Goal: Transaction & Acquisition: Download file/media

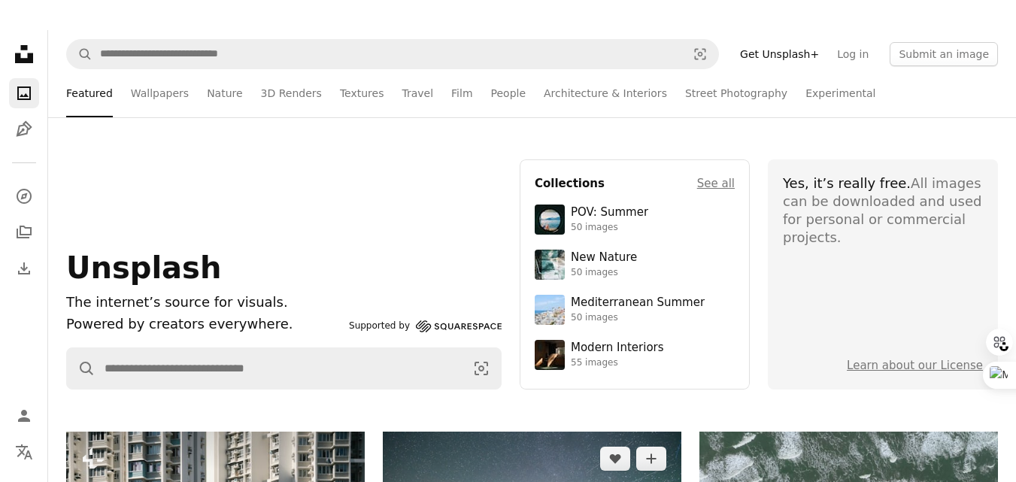
scroll to position [1, 0]
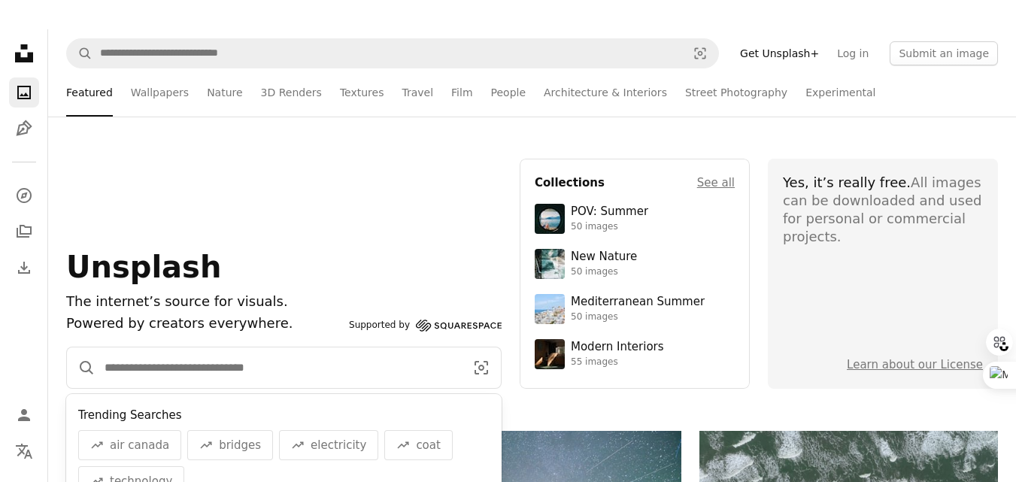
click at [229, 363] on input "Find visuals sitewide" at bounding box center [278, 367] width 366 height 41
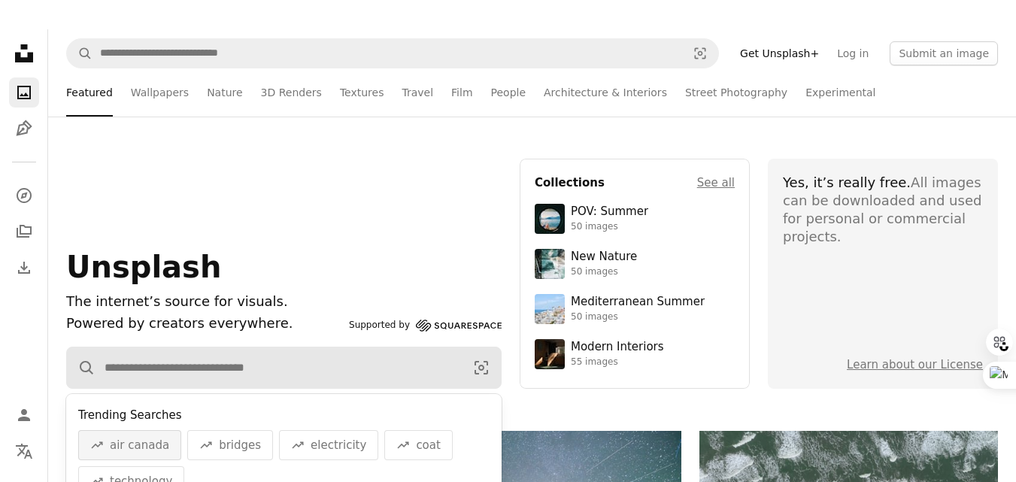
click at [147, 455] on div "A trend sign air canada" at bounding box center [129, 445] width 103 height 30
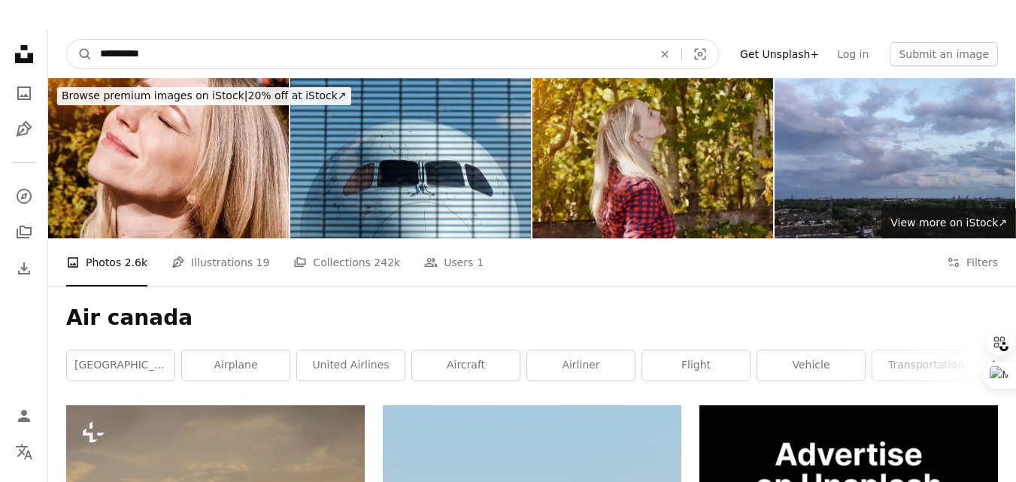
click at [164, 51] on input "**********" at bounding box center [369, 54] width 555 height 29
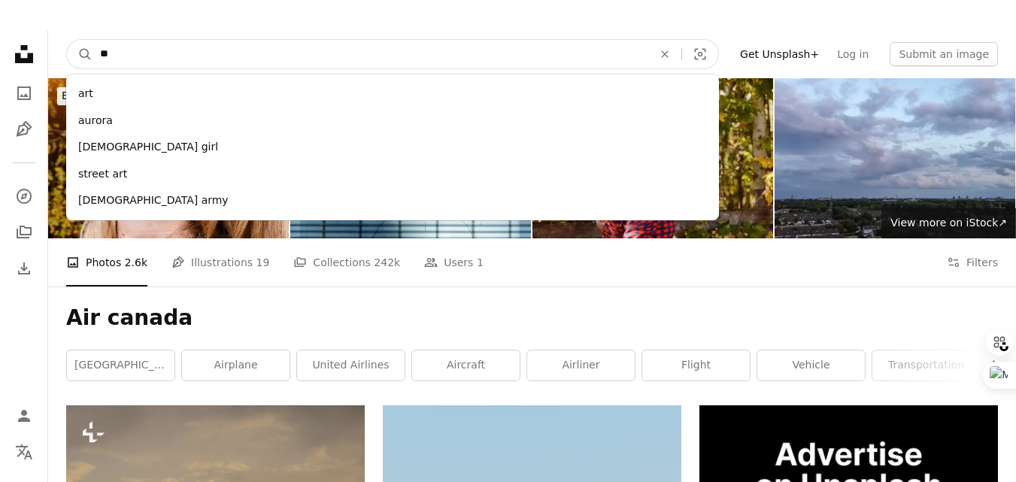
type input "*"
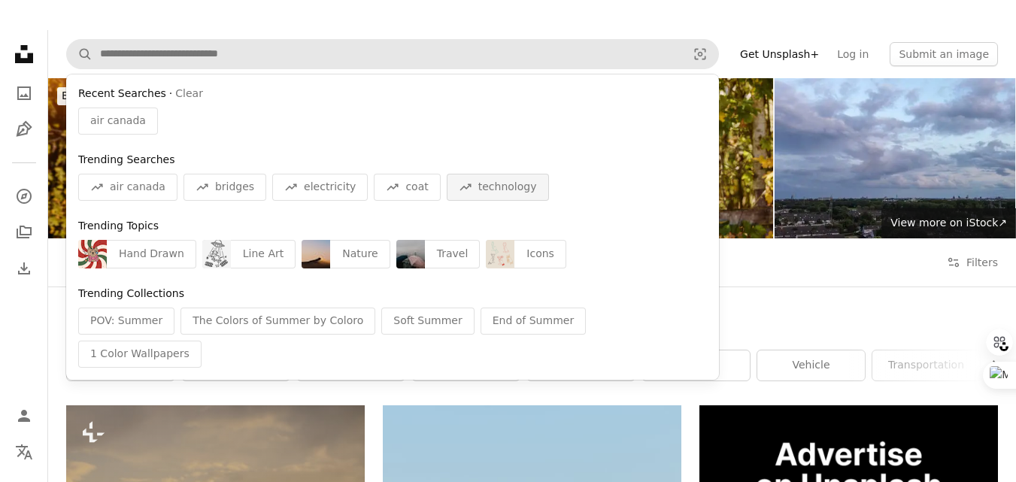
click at [478, 185] on span "technology" at bounding box center [507, 187] width 59 height 15
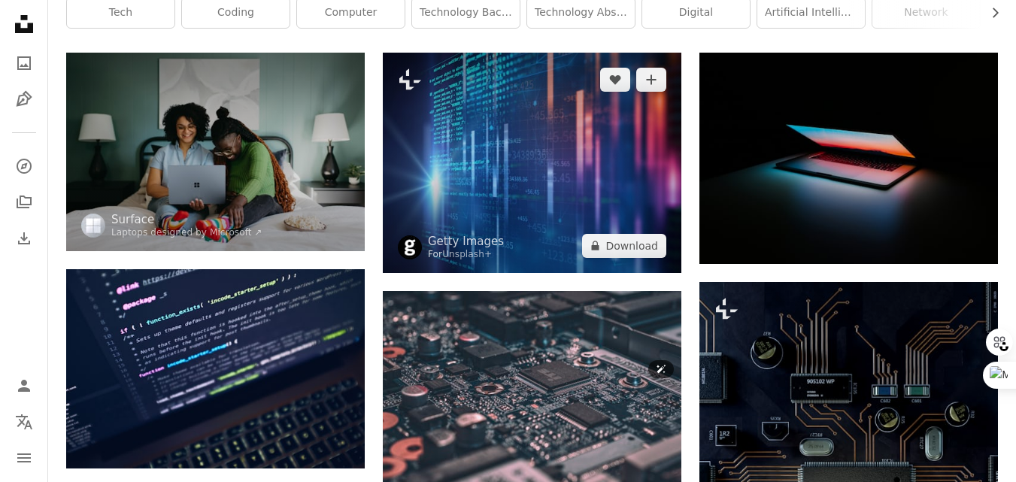
scroll to position [197, 0]
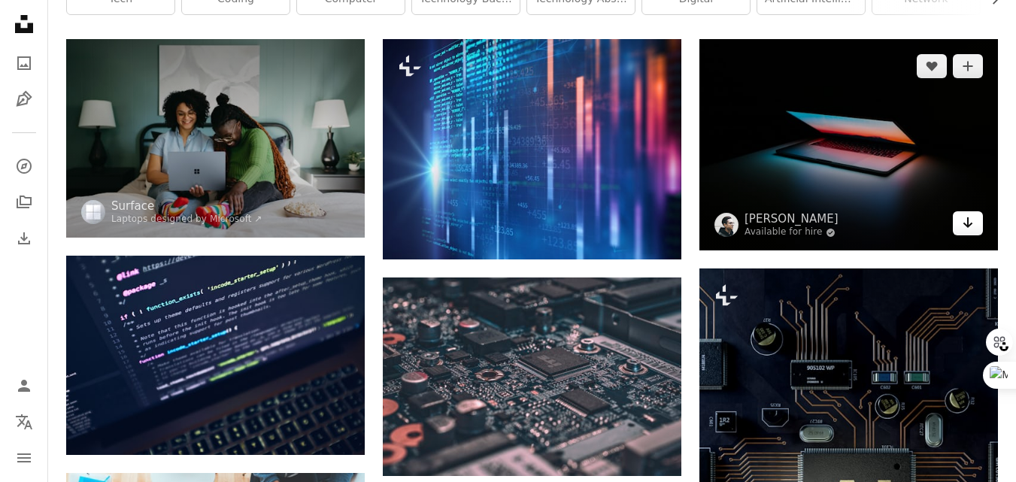
click at [966, 229] on icon "Arrow pointing down" at bounding box center [967, 222] width 12 height 18
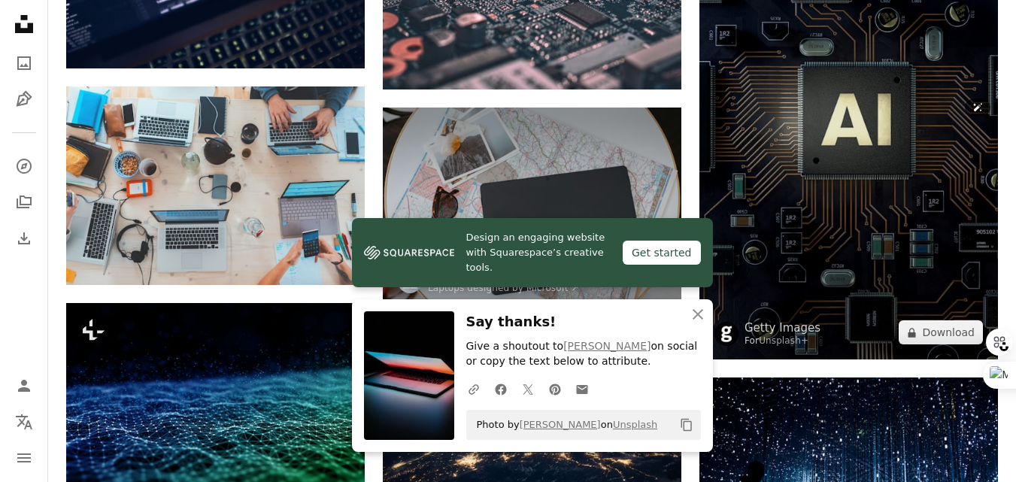
scroll to position [584, 0]
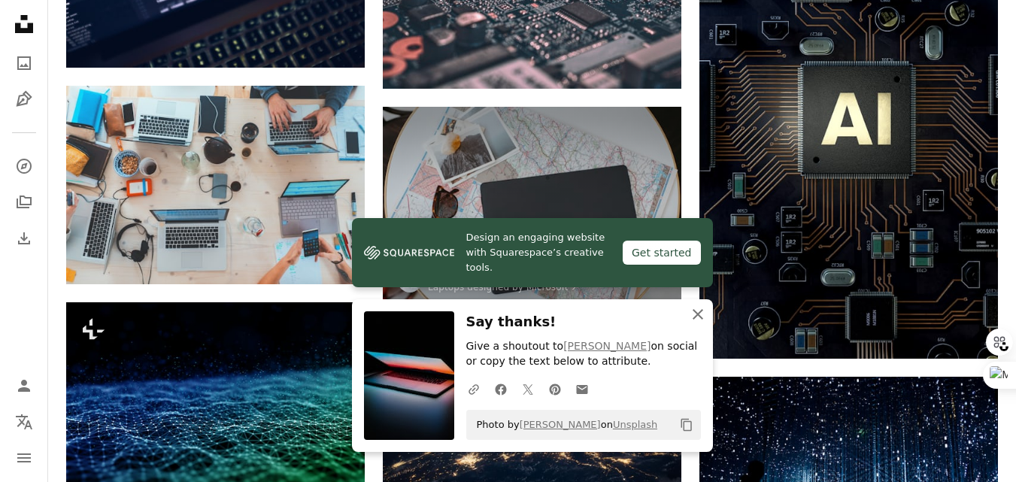
click at [703, 316] on icon "An X shape" at bounding box center [698, 314] width 18 height 18
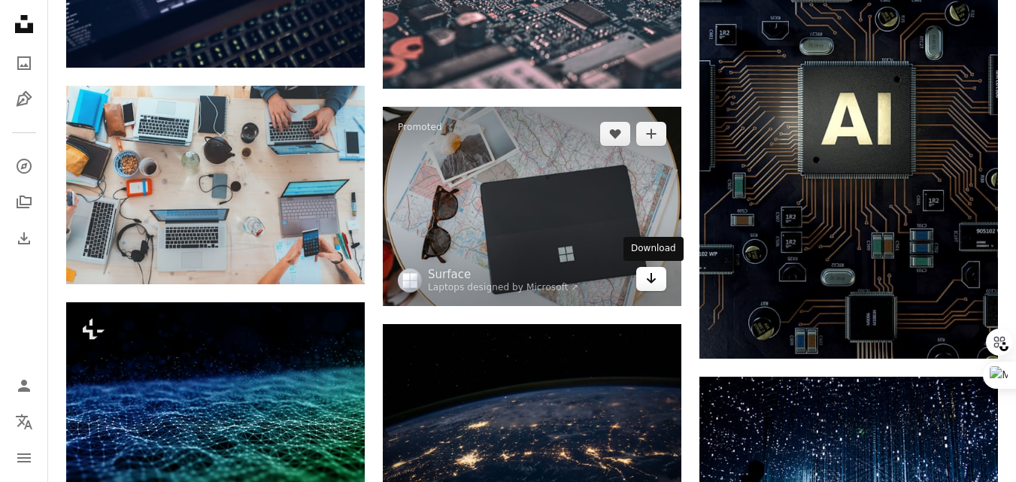
click at [646, 277] on icon "Arrow pointing down" at bounding box center [651, 278] width 12 height 18
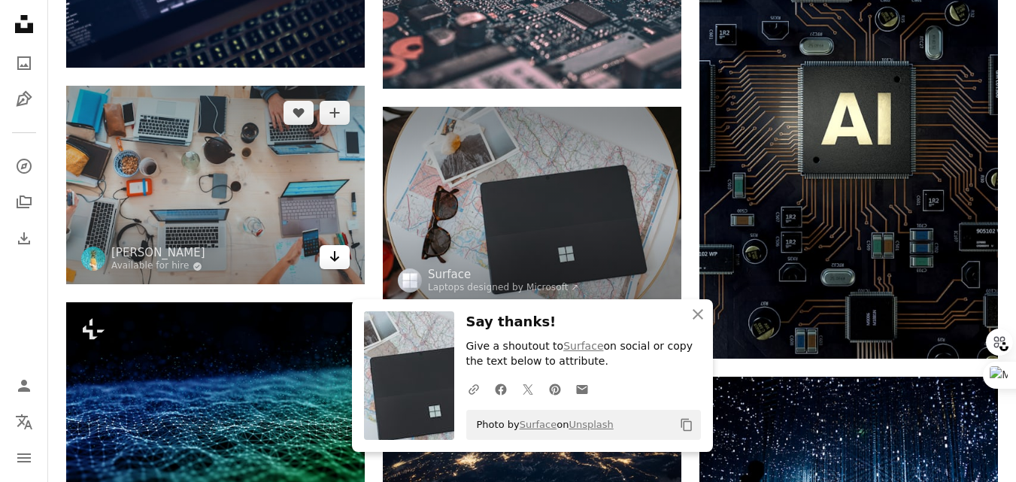
click at [335, 257] on icon "Download" at bounding box center [335, 256] width 10 height 11
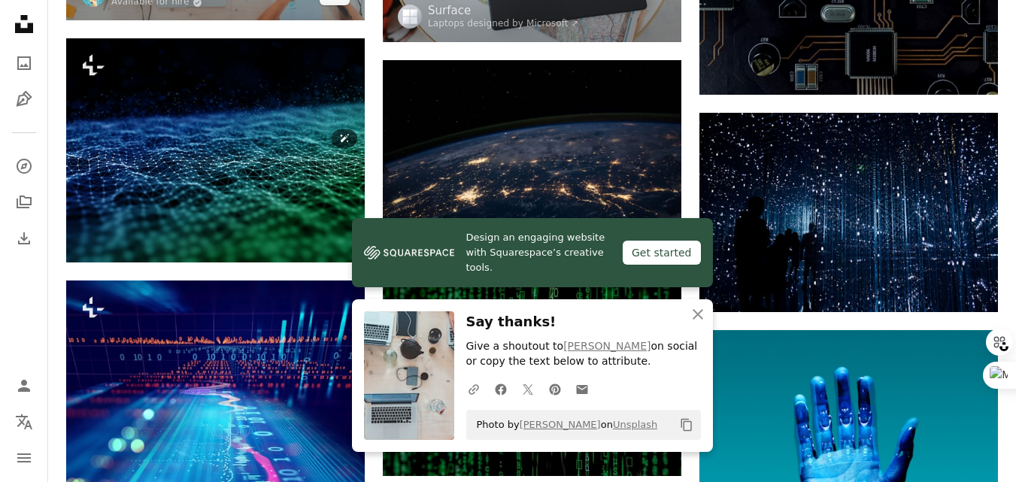
scroll to position [849, 0]
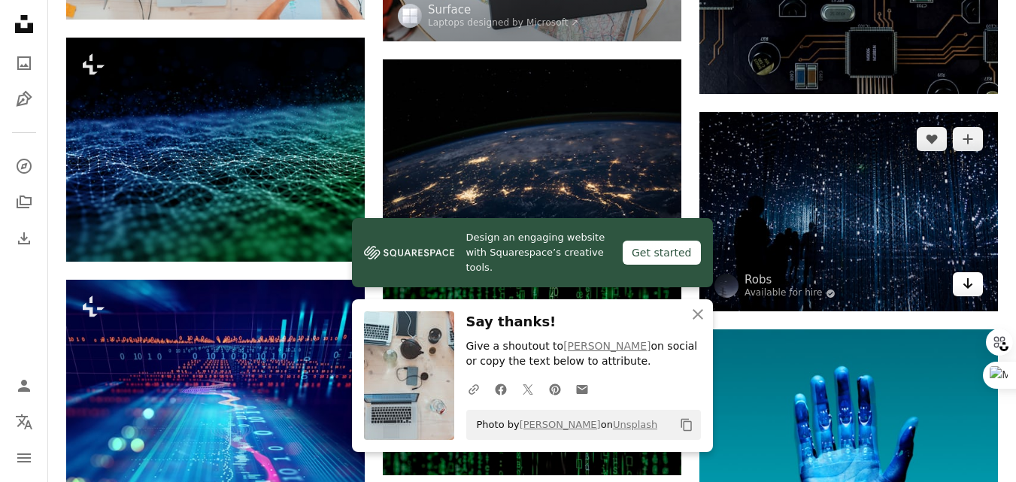
click at [964, 290] on icon "Arrow pointing down" at bounding box center [967, 283] width 12 height 18
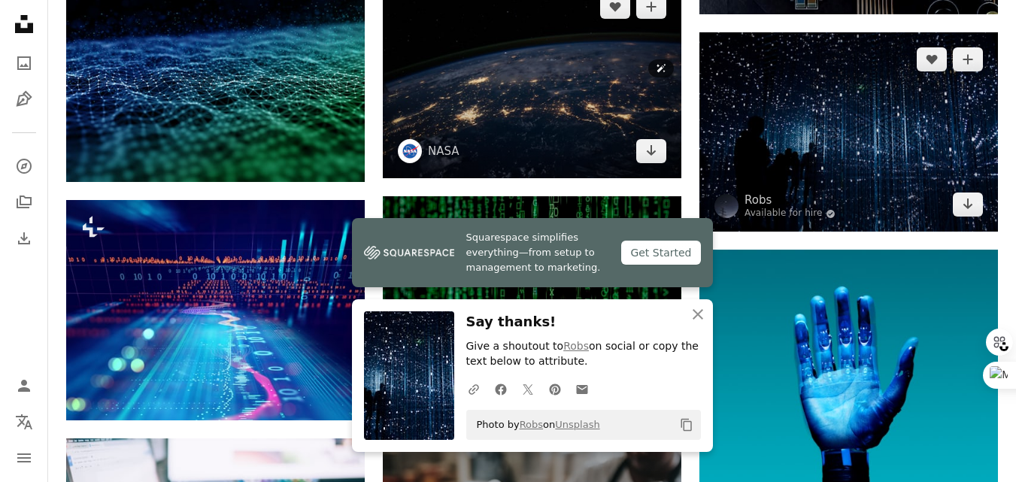
scroll to position [930, 0]
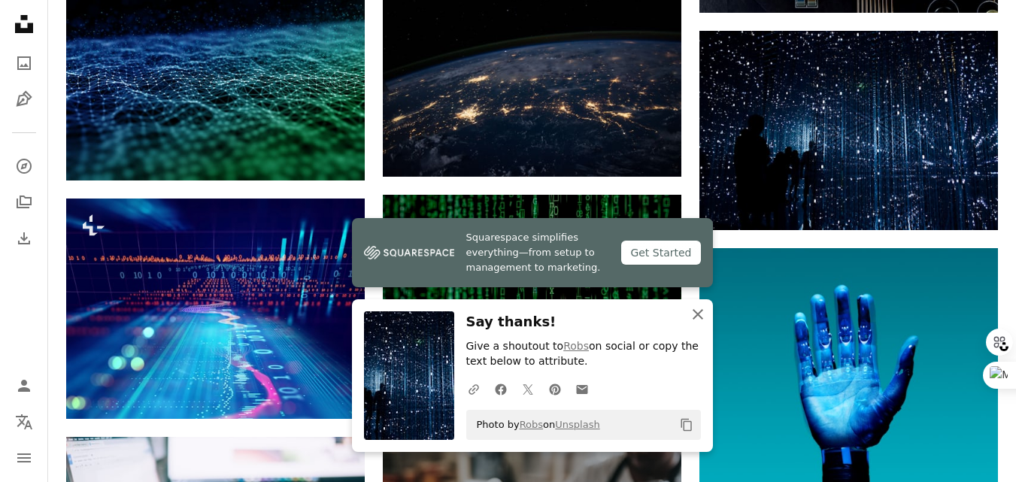
click at [698, 319] on icon "An X shape" at bounding box center [698, 314] width 18 height 18
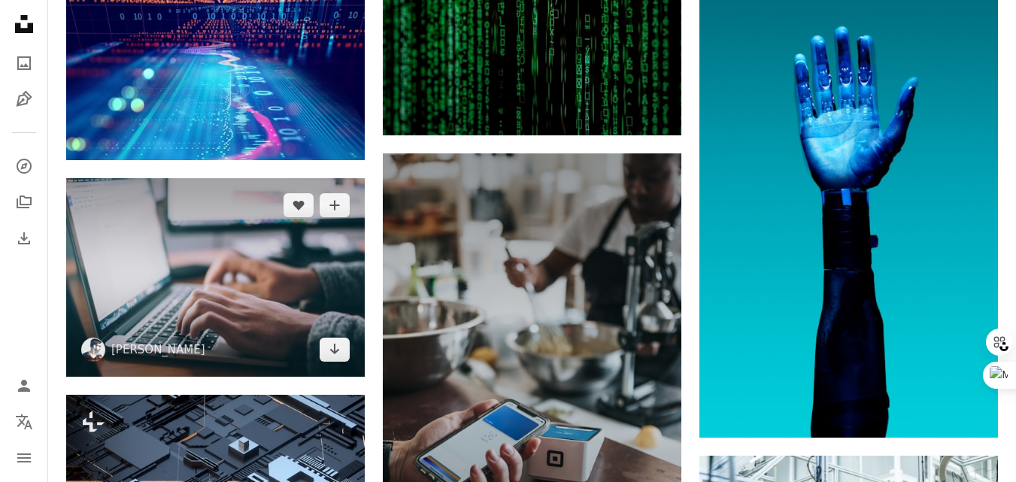
scroll to position [1189, 0]
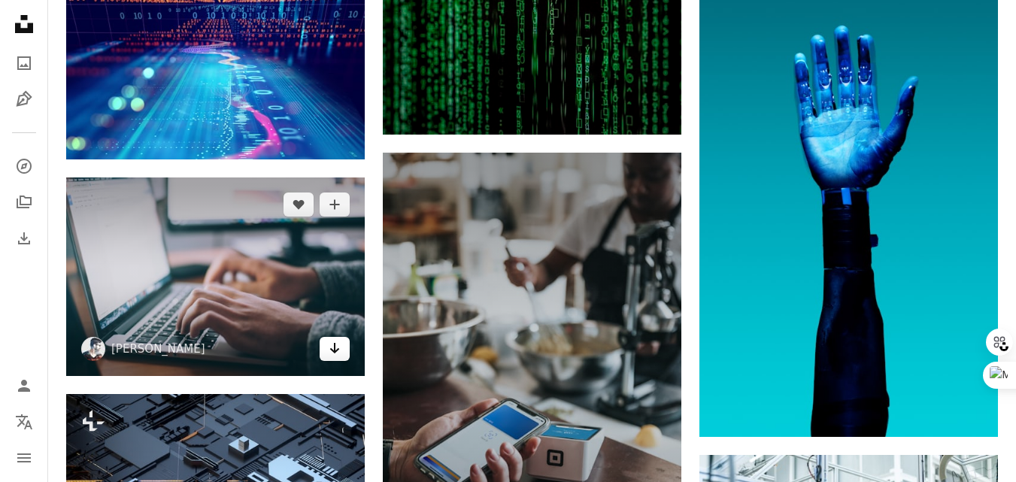
click at [335, 350] on icon "Download" at bounding box center [335, 348] width 10 height 11
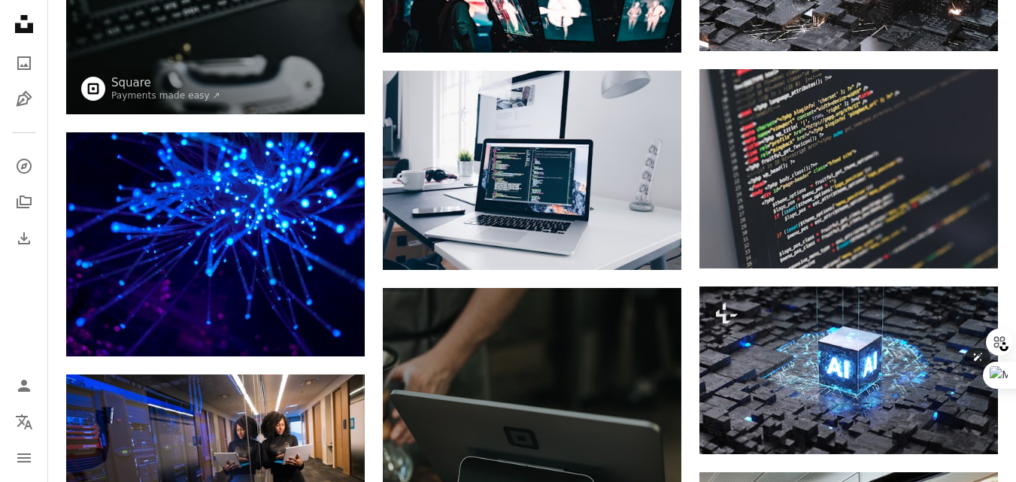
scroll to position [2413, 0]
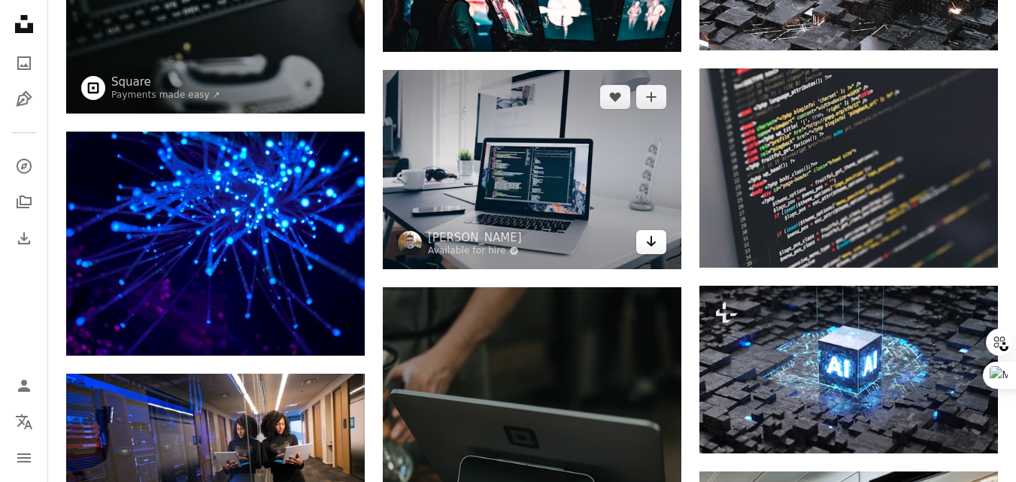
click at [655, 239] on icon "Arrow pointing down" at bounding box center [651, 241] width 12 height 18
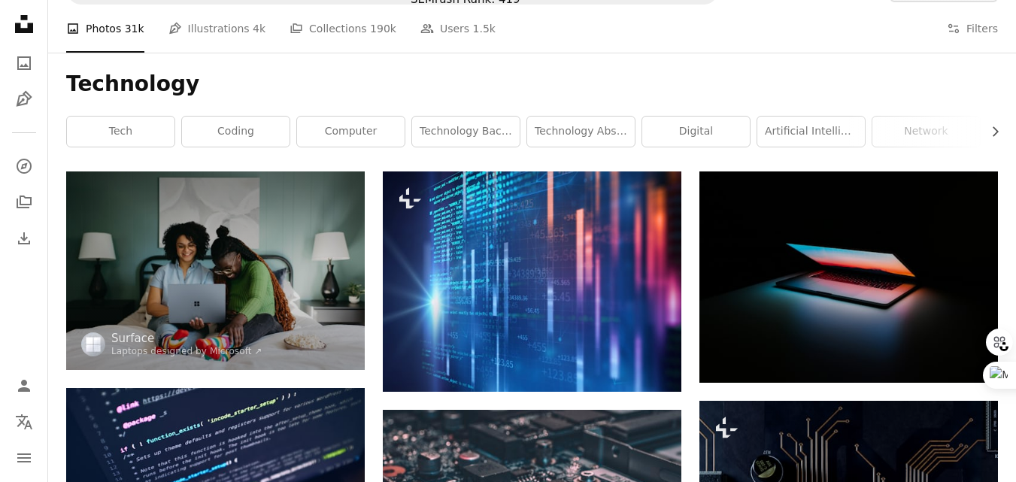
scroll to position [0, 0]
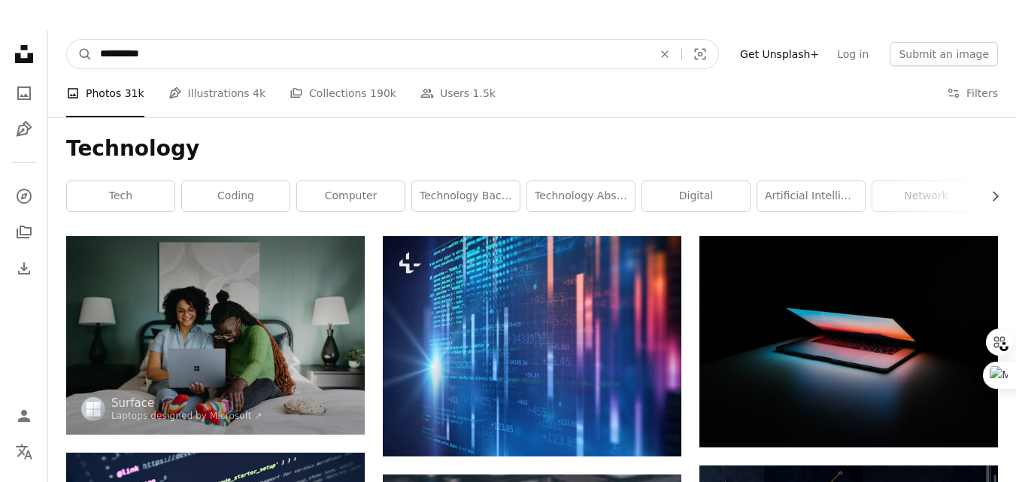
click at [189, 53] on input "**********" at bounding box center [369, 54] width 555 height 29
type input "*"
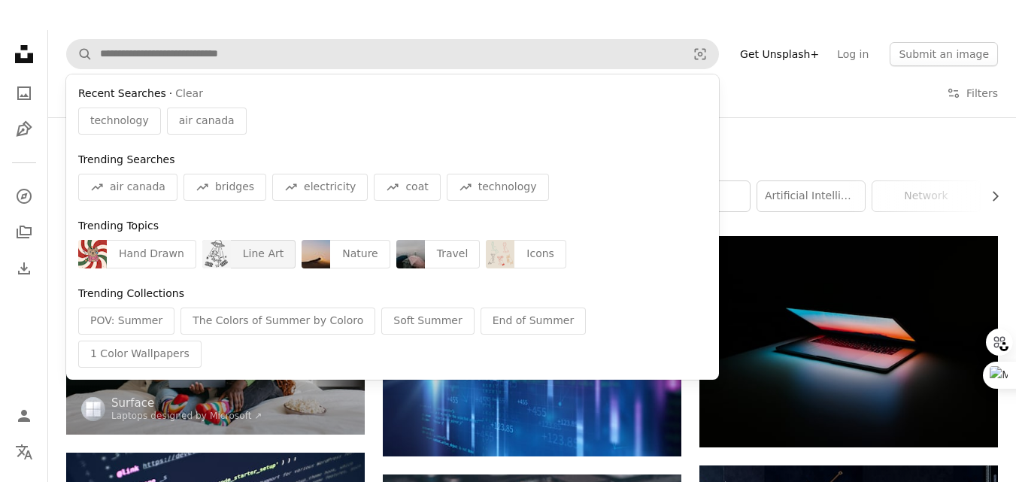
click at [261, 256] on div "Line Art" at bounding box center [263, 254] width 65 height 29
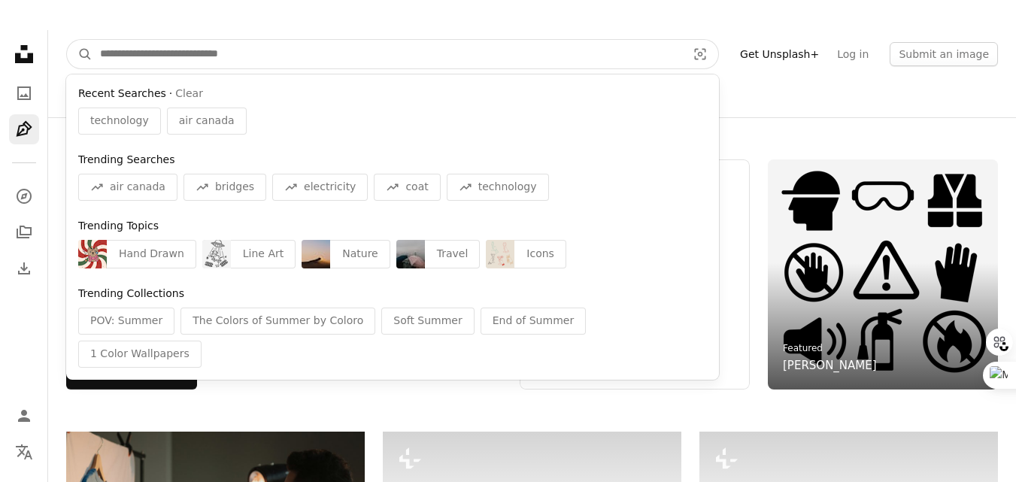
click at [216, 57] on input "Find visuals sitewide" at bounding box center [386, 54] width 589 height 29
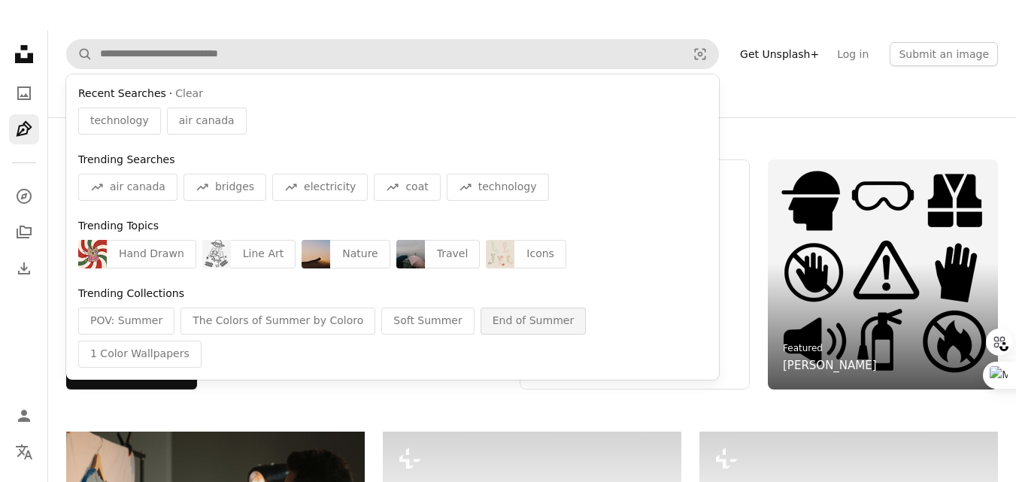
click at [509, 326] on div "End of Summer" at bounding box center [532, 320] width 105 height 27
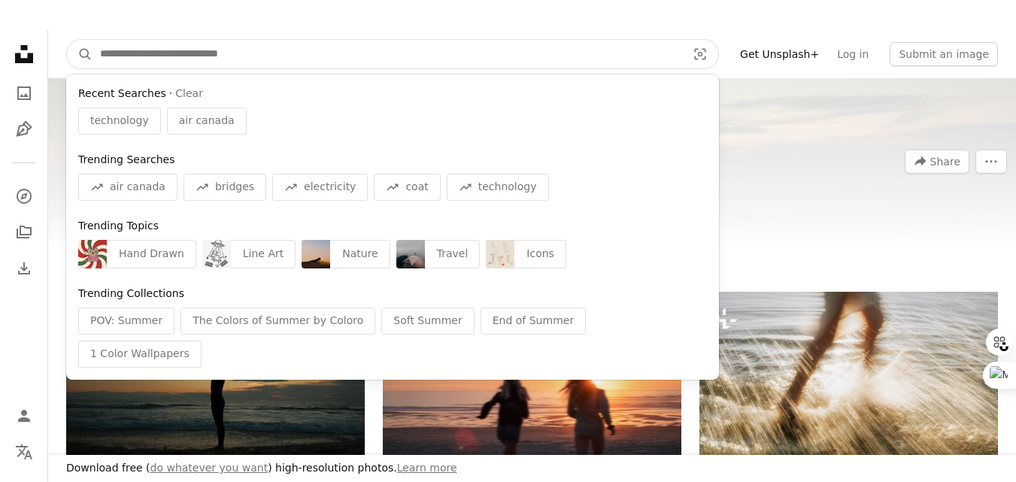
click at [244, 66] on input "Find visuals sitewide" at bounding box center [386, 54] width 589 height 29
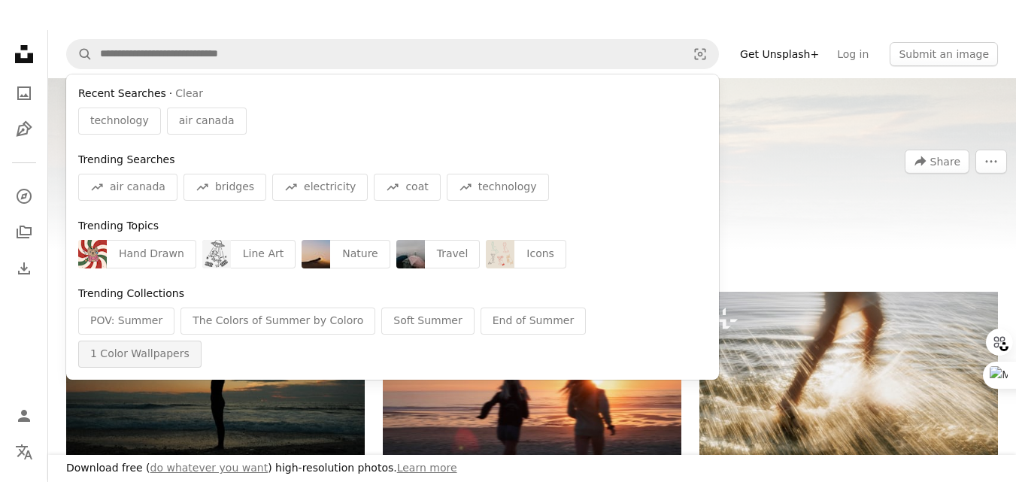
click at [201, 341] on div "1 Color Wallpapers" at bounding box center [139, 354] width 123 height 27
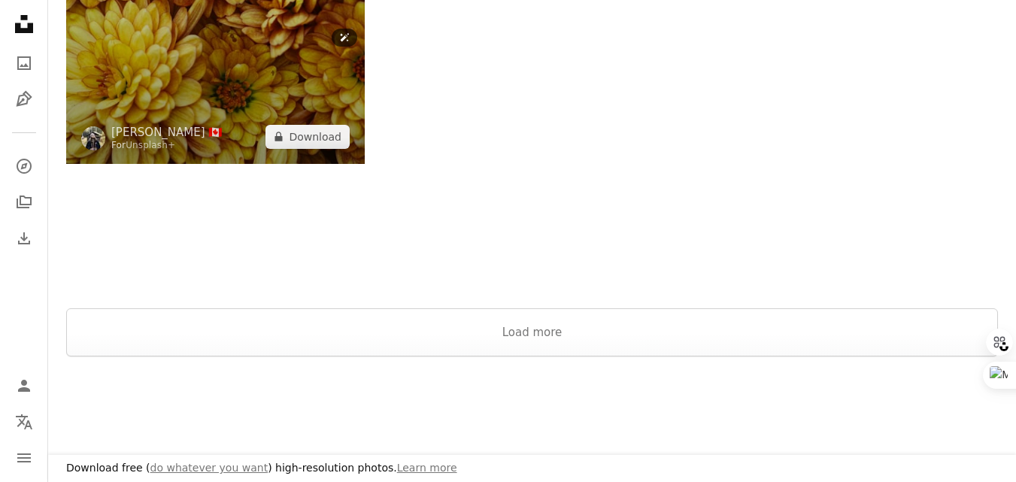
scroll to position [2623, 0]
